Goal: Information Seeking & Learning: Learn about a topic

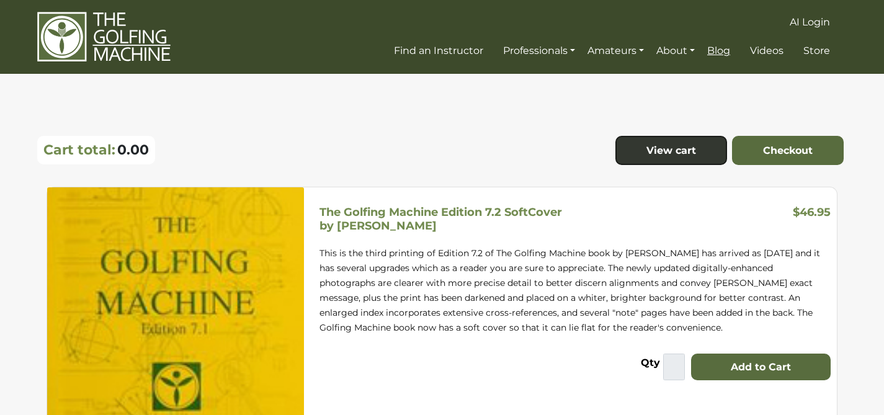
click at [721, 55] on span "Blog" at bounding box center [718, 51] width 23 height 12
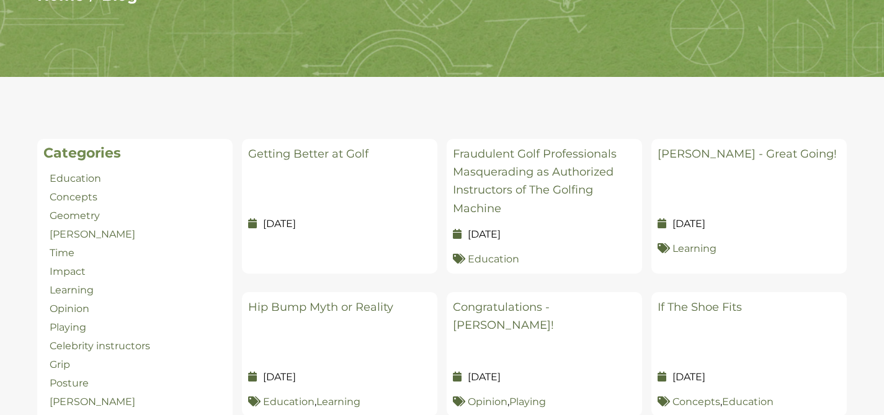
scroll to position [207, 0]
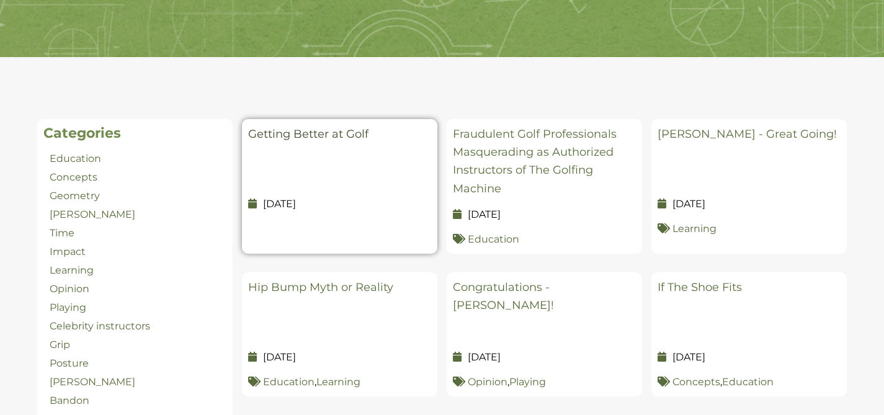
click at [314, 137] on link "Getting Better at Golf" at bounding box center [308, 134] width 120 height 14
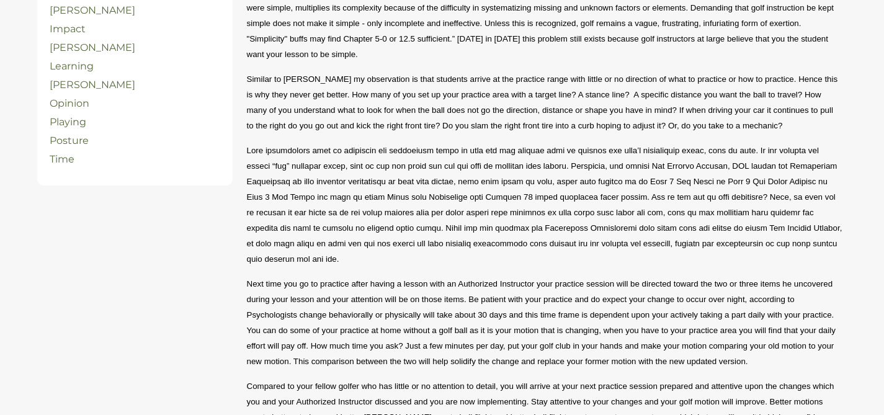
scroll to position [648, 0]
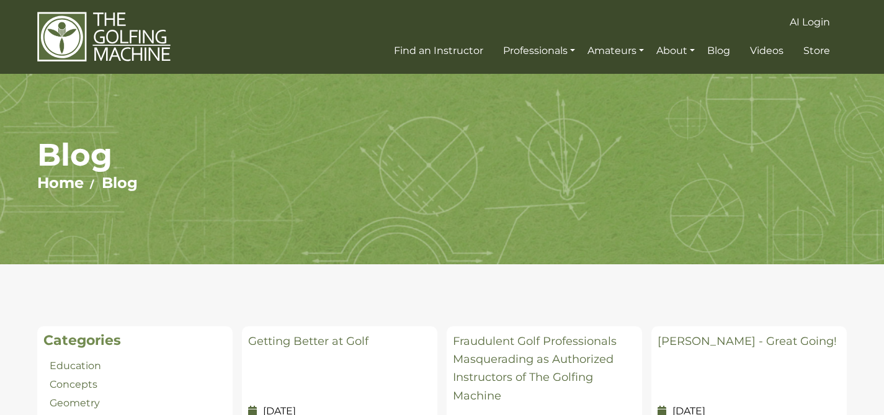
scroll to position [207, 0]
